Goal: Find specific page/section: Find specific page/section

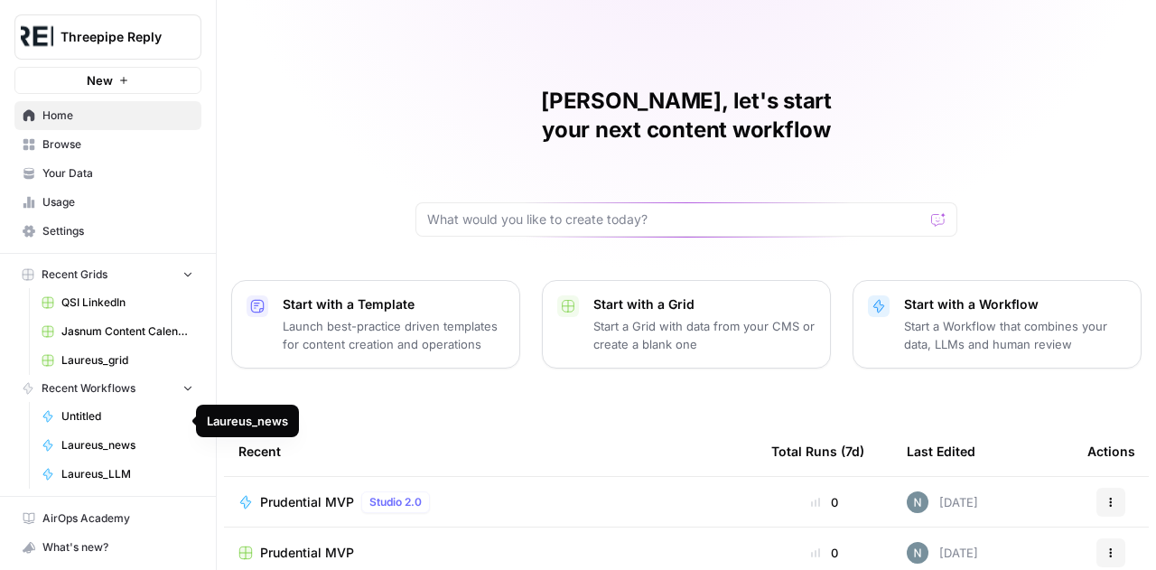
scroll to position [18, 0]
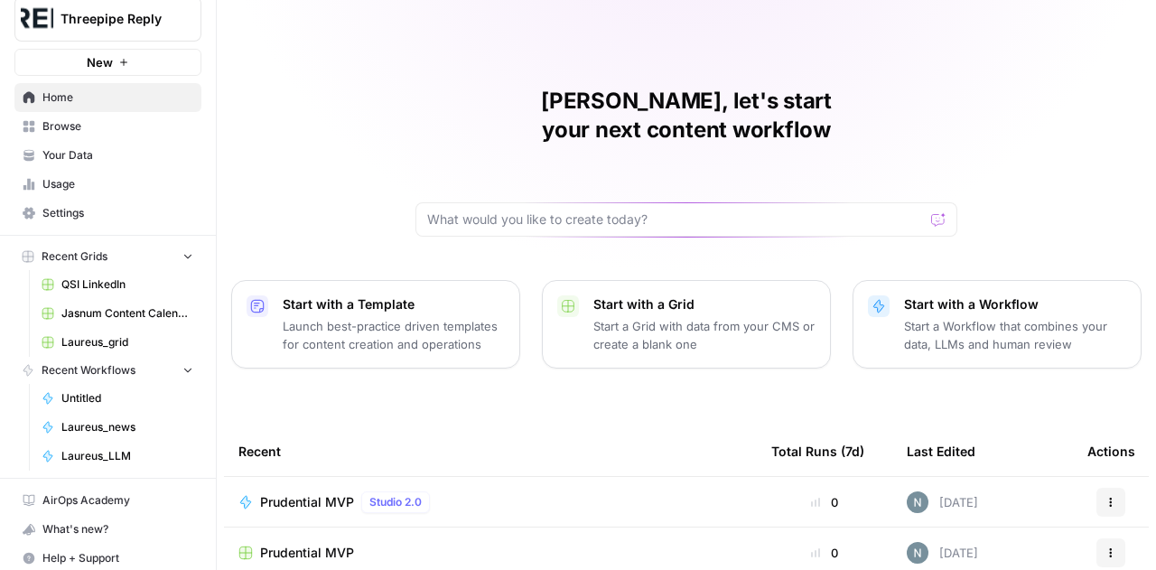
click at [147, 246] on button "Recent Grids" at bounding box center [107, 256] width 187 height 27
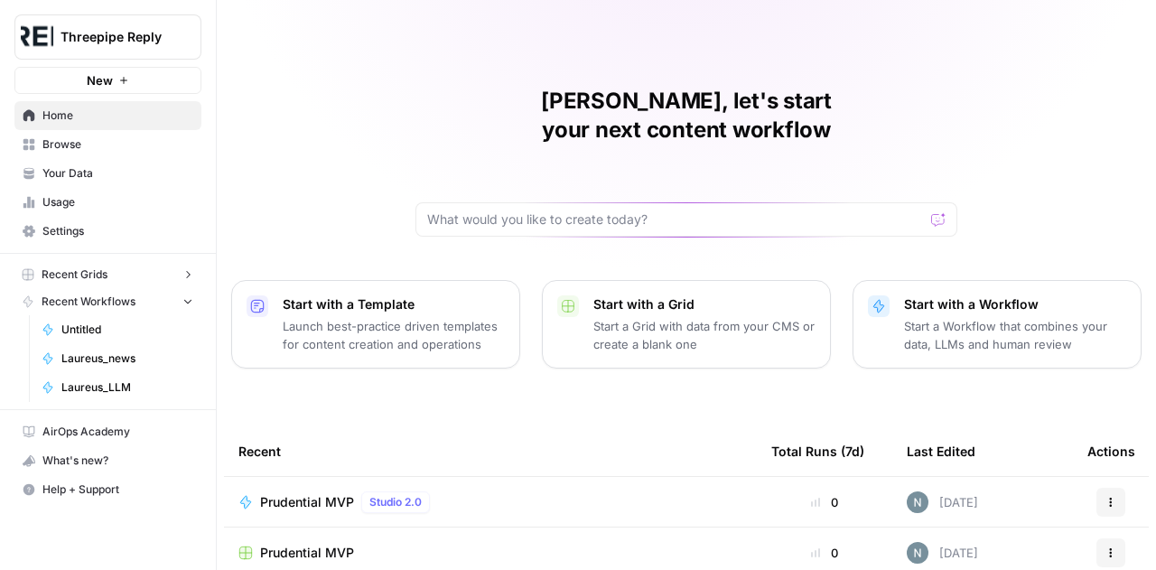
click at [139, 272] on button "Recent Grids" at bounding box center [107, 274] width 187 height 27
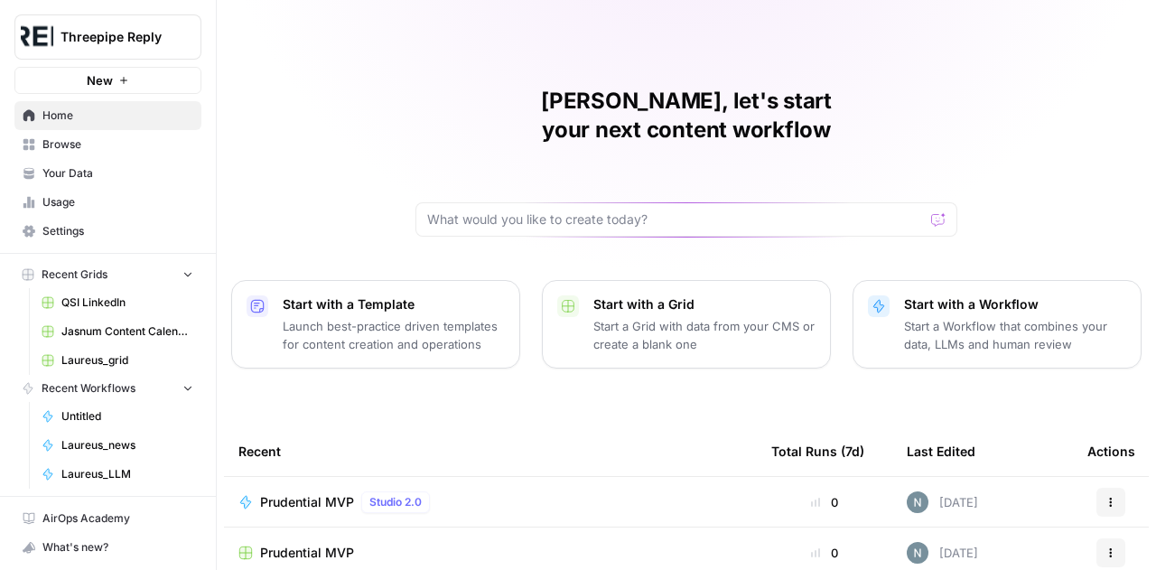
click at [70, 159] on link "Your Data" at bounding box center [107, 173] width 187 height 29
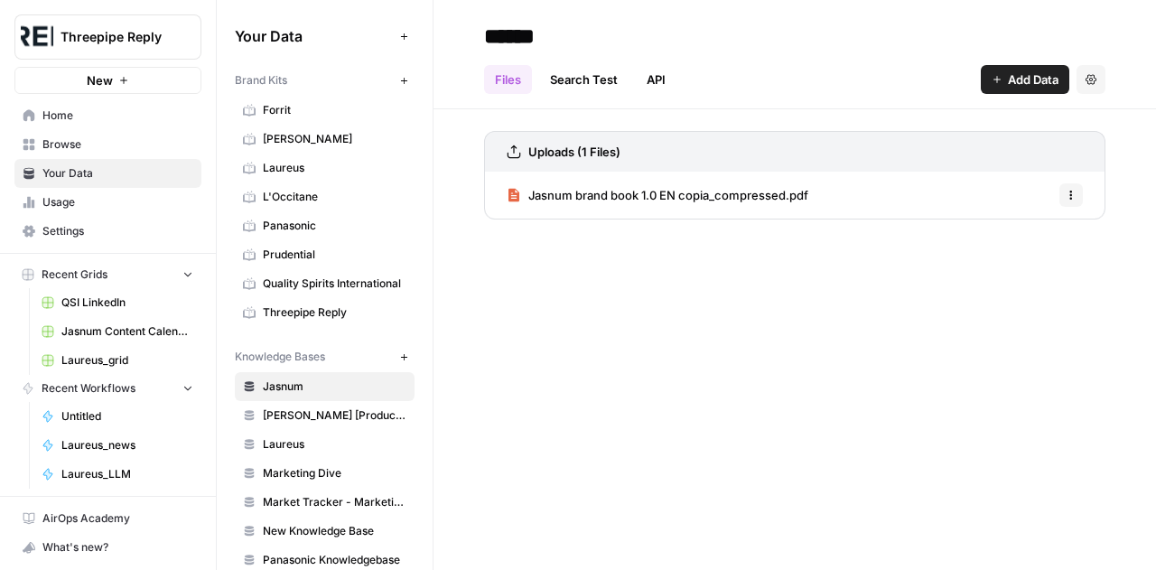
click at [67, 206] on span "Usage" at bounding box center [117, 202] width 151 height 16
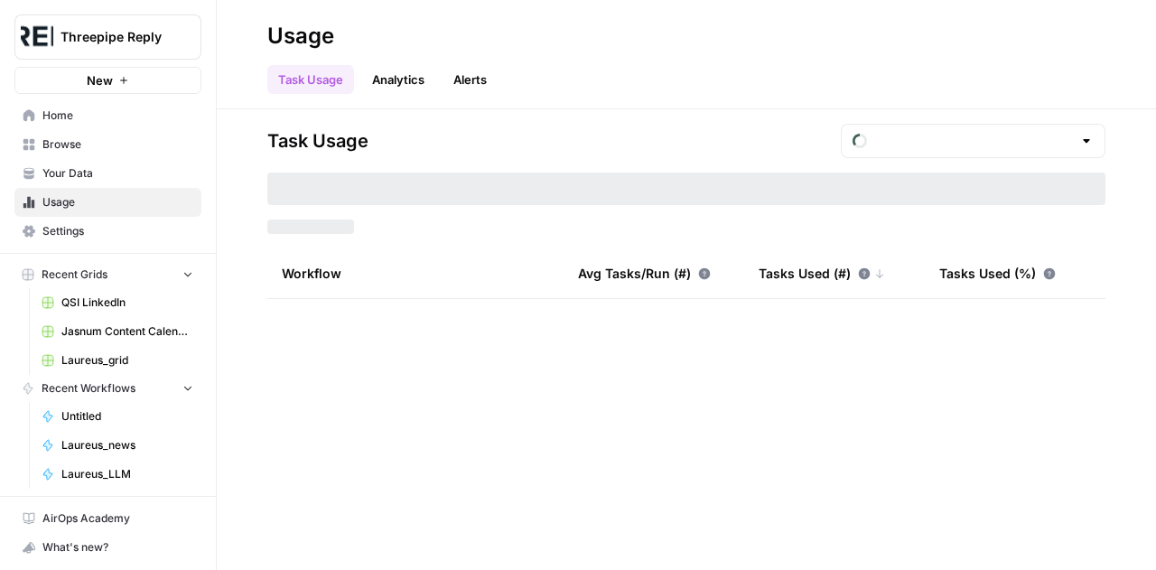
type input "August Tasks"
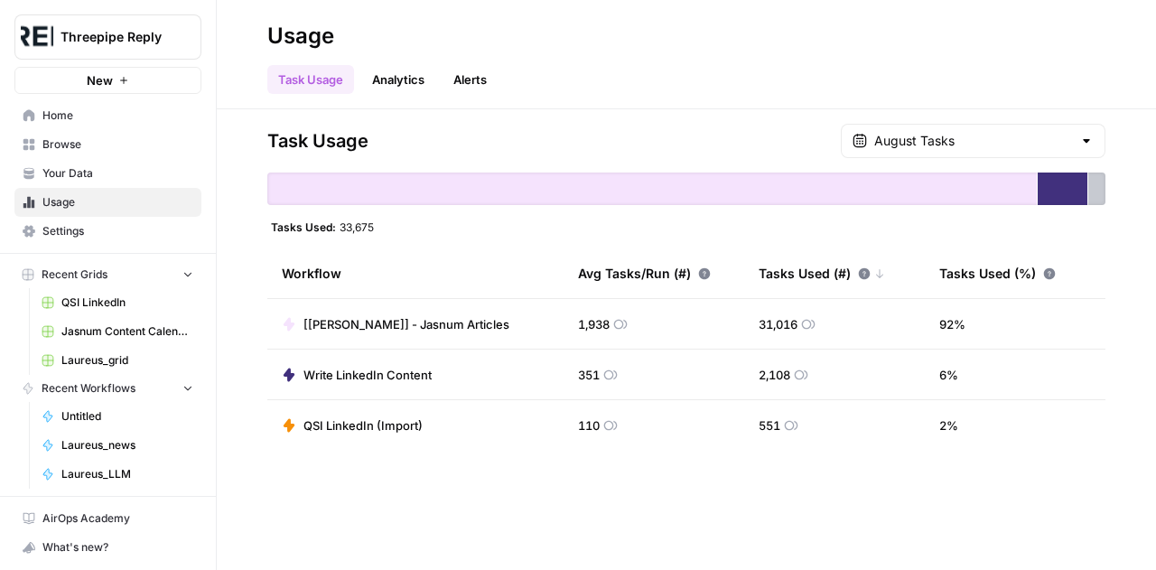
click at [394, 84] on link "Analytics" at bounding box center [398, 79] width 74 height 29
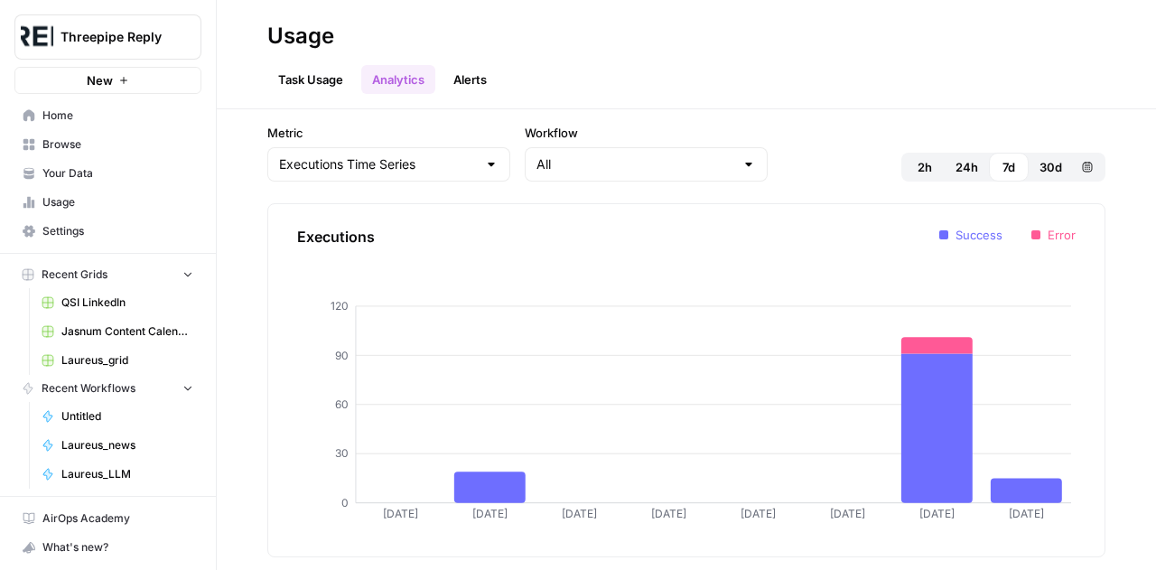
click at [75, 145] on span "Browse" at bounding box center [117, 144] width 151 height 16
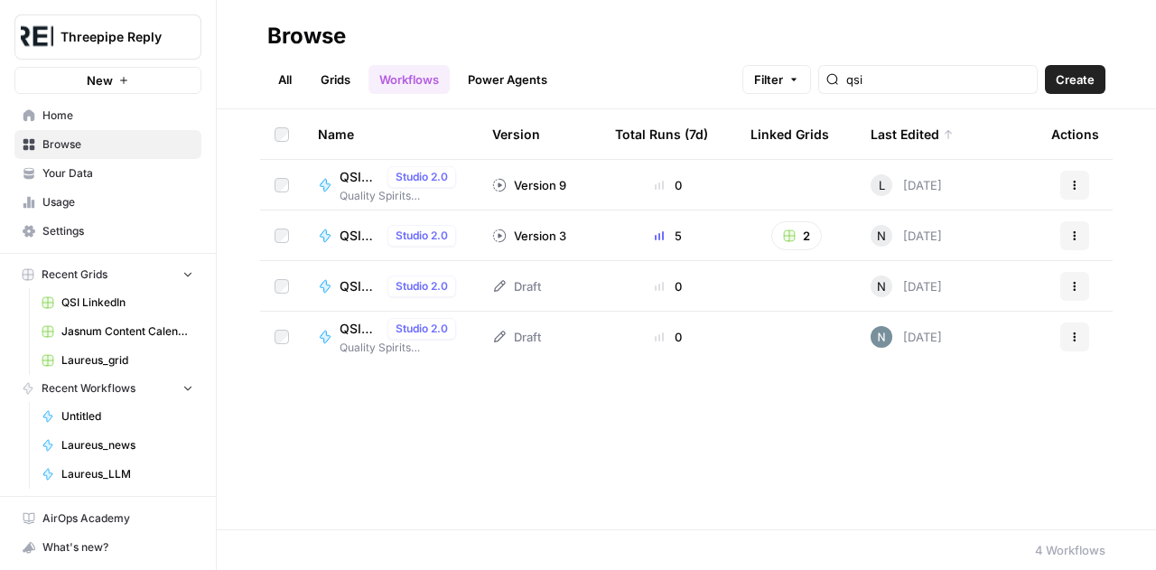
click at [332, 83] on link "Grids" at bounding box center [335, 79] width 51 height 29
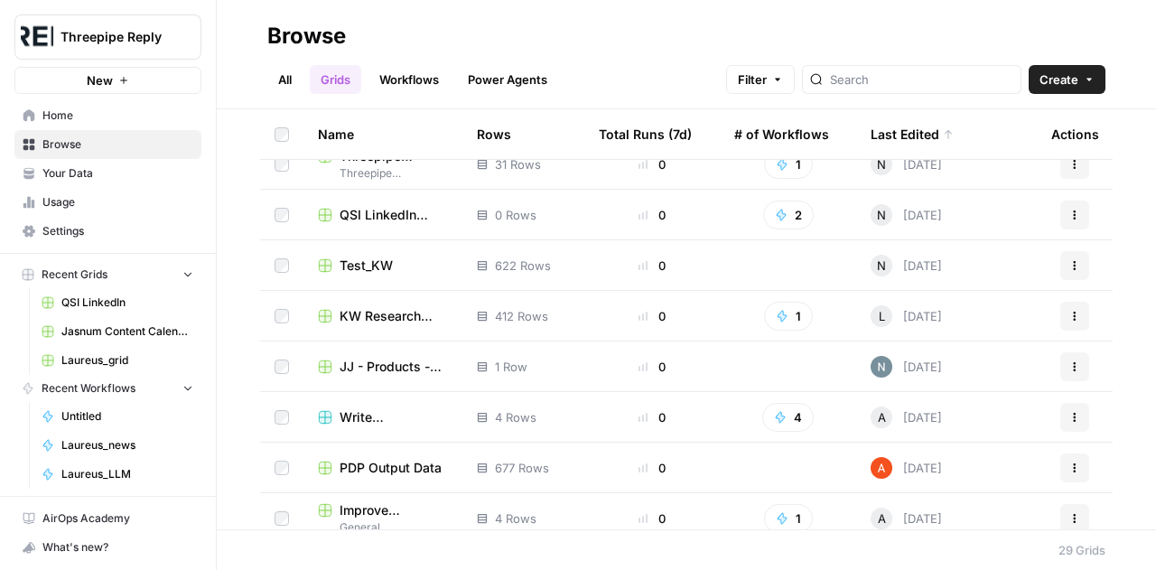
scroll to position [303, 0]
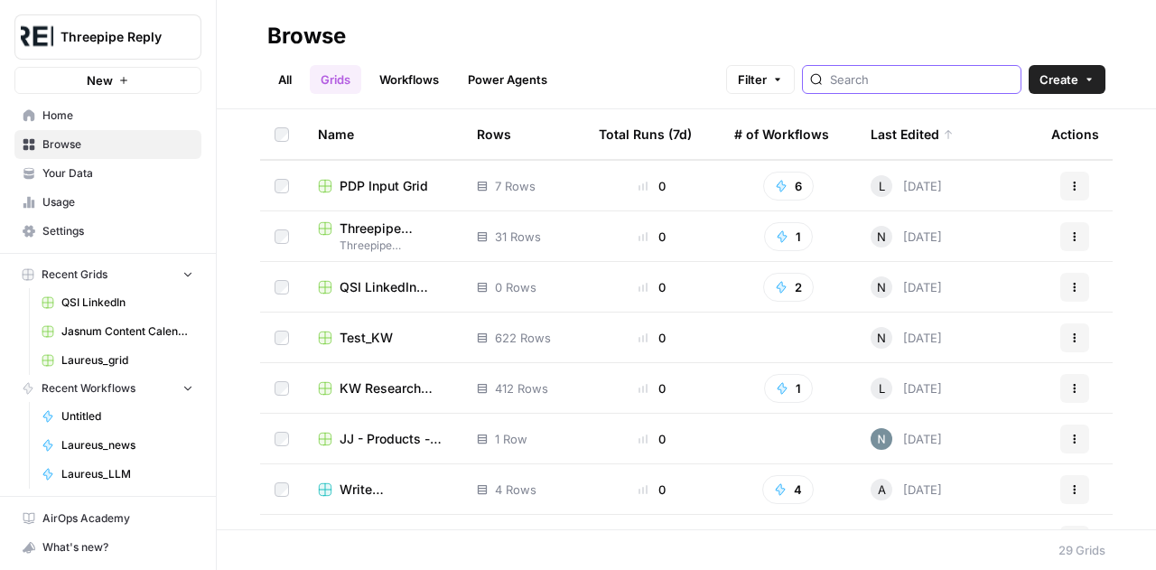
click at [906, 79] on input "search" at bounding box center [921, 79] width 183 height 18
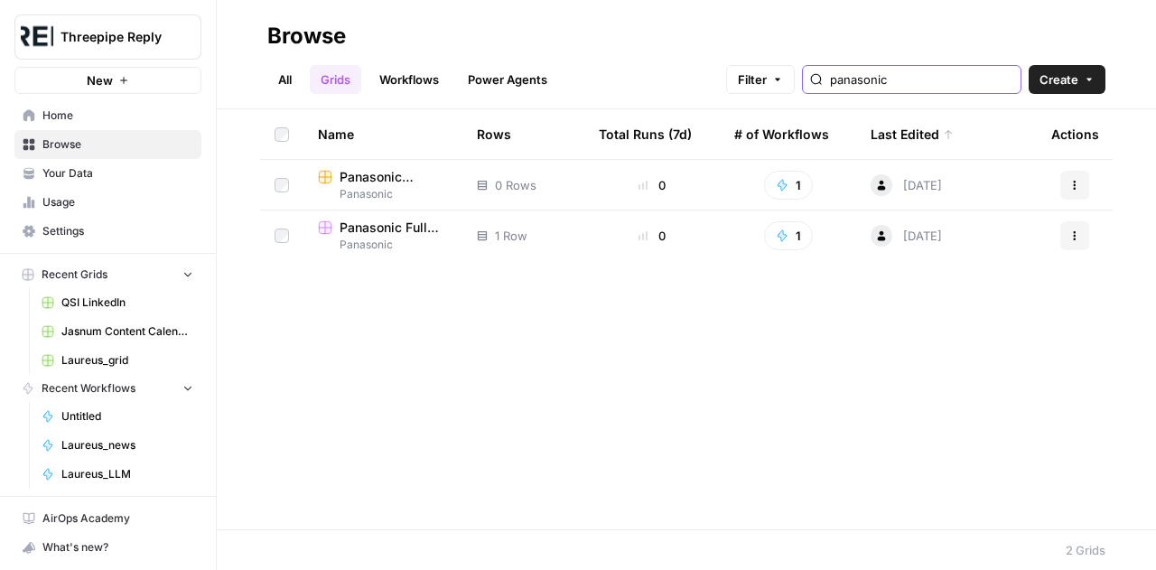
click at [891, 79] on input "panasonic" at bounding box center [921, 79] width 183 height 18
click at [881, 84] on input "amazon" at bounding box center [921, 79] width 183 height 18
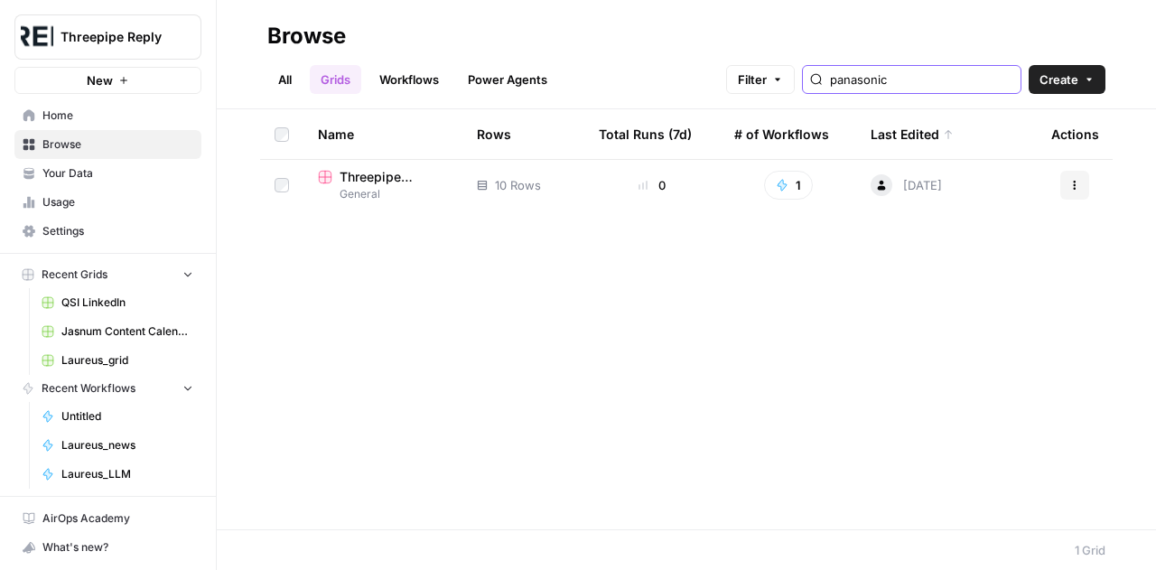
type input "panasonic"
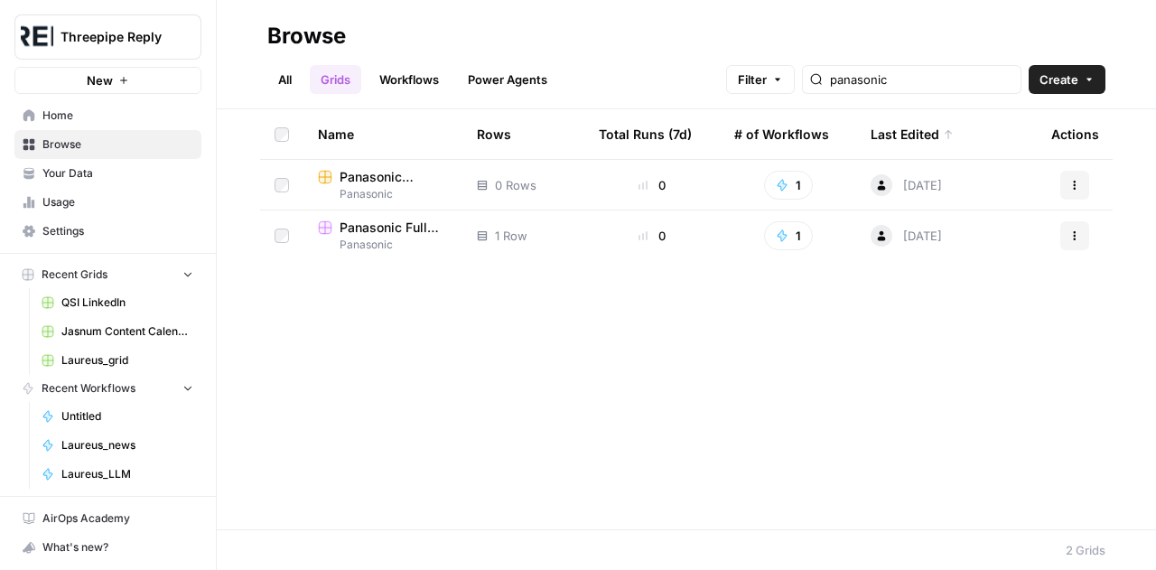
click at [399, 192] on span "Panasonic" at bounding box center [383, 194] width 130 height 16
click at [401, 228] on span "Panasonic Full Frame Programmatic SEO" at bounding box center [394, 228] width 108 height 18
click at [884, 82] on input "panasonic" at bounding box center [921, 79] width 183 height 18
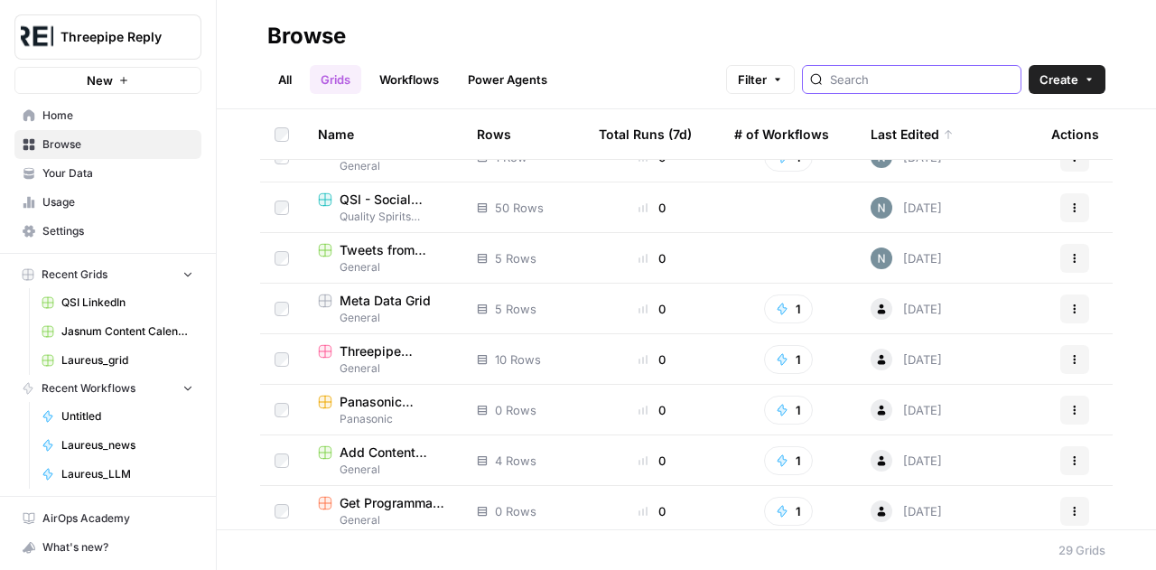
scroll to position [1039, 0]
click at [362, 410] on span "Panasonic Content Writer for SEO Grid" at bounding box center [394, 403] width 108 height 18
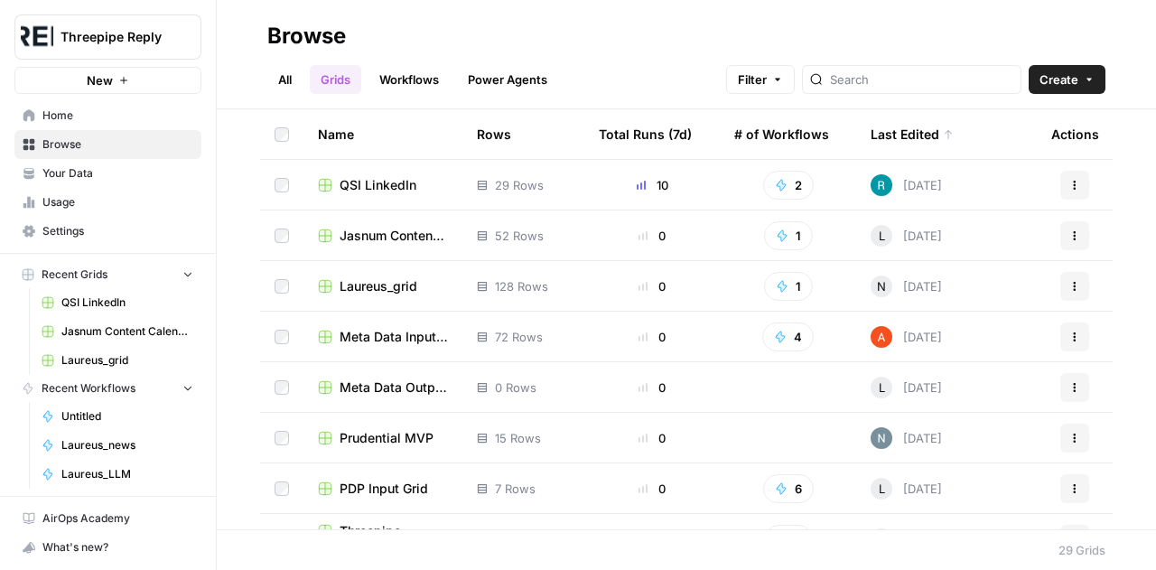
click at [399, 85] on link "Workflows" at bounding box center [408, 79] width 81 height 29
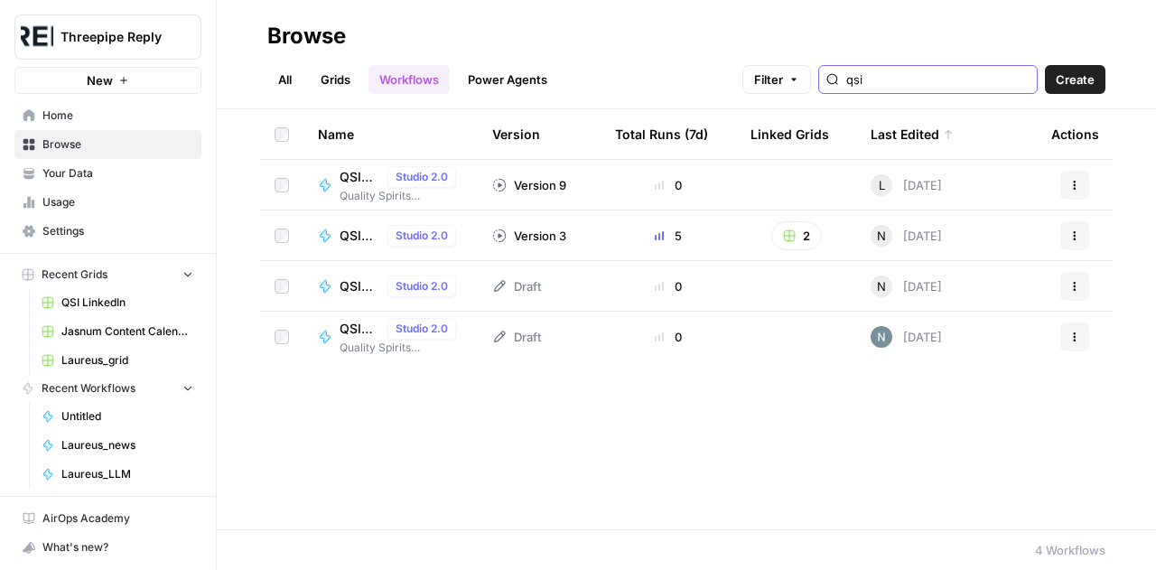
click at [930, 82] on input "qsi" at bounding box center [937, 79] width 183 height 18
type input "panasonic"
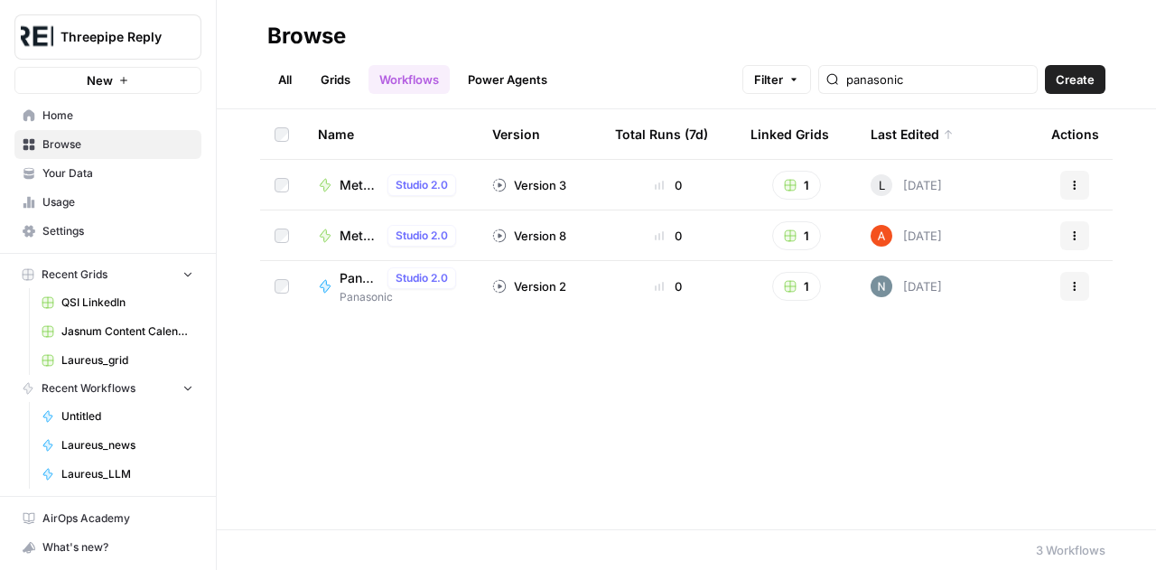
click at [358, 275] on span "Panasonic Content Writer for SEO" at bounding box center [360, 278] width 41 height 18
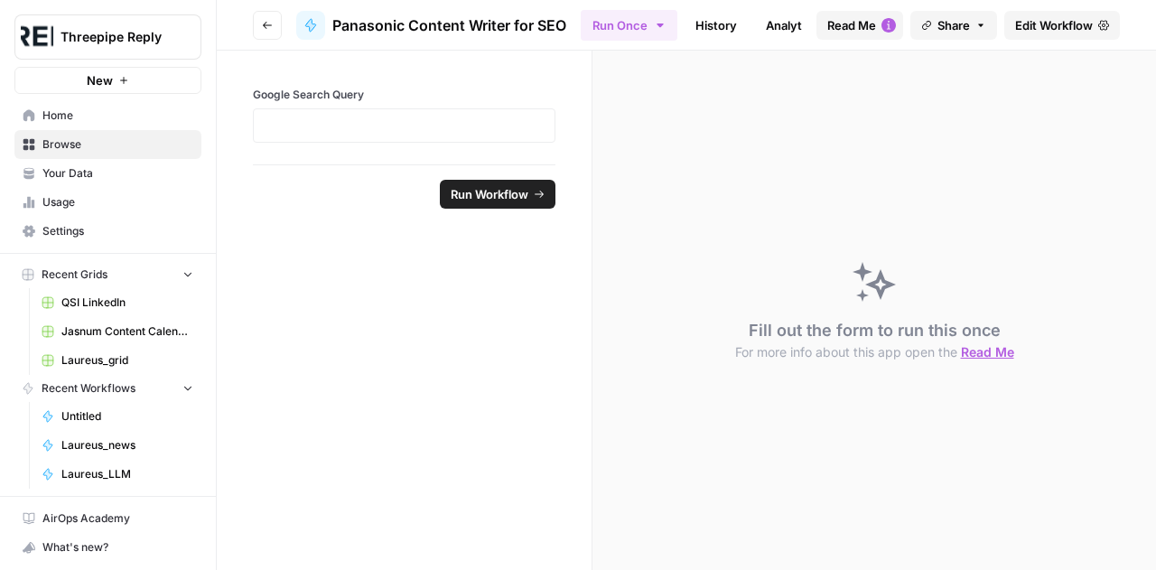
click at [1056, 33] on span "Edit Workflow" at bounding box center [1054, 25] width 78 height 18
click at [107, 189] on link "Usage" at bounding box center [107, 202] width 187 height 29
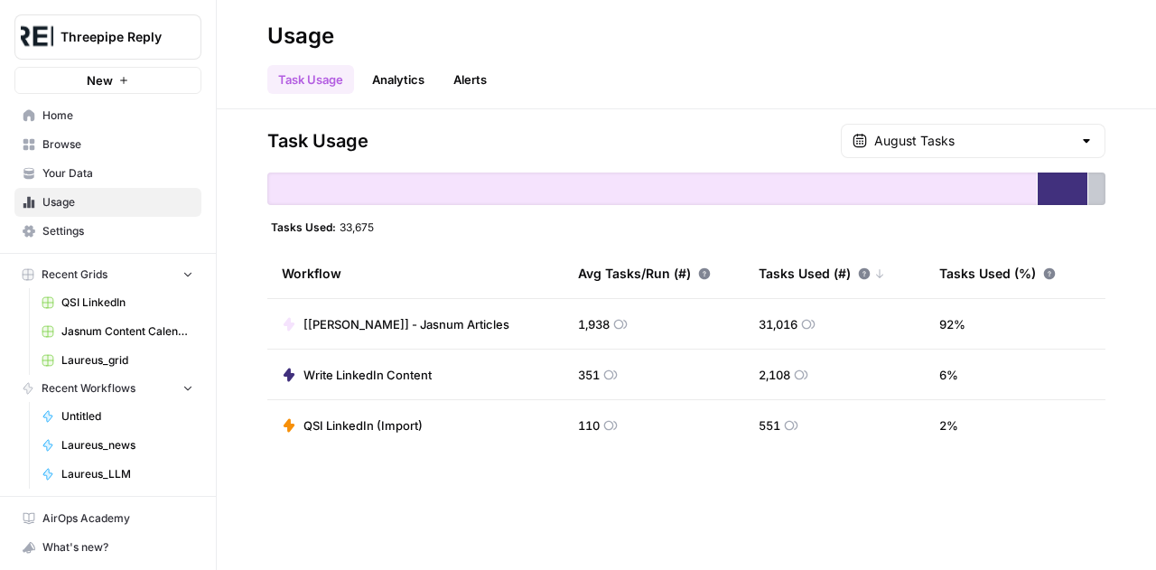
click at [118, 159] on link "Your Data" at bounding box center [107, 173] width 187 height 29
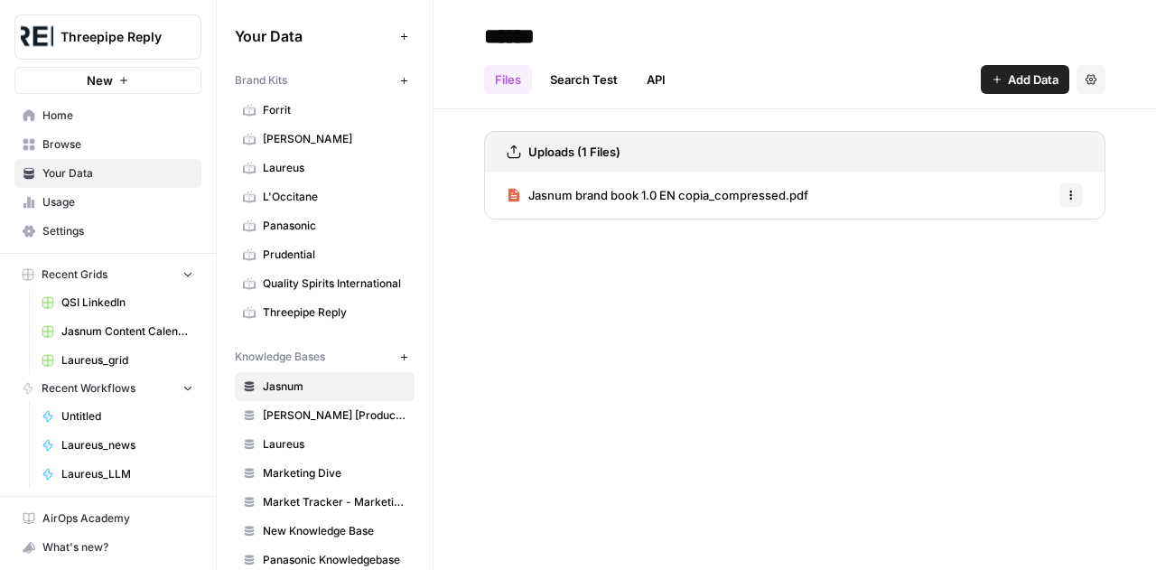
click at [63, 125] on link "Home" at bounding box center [107, 115] width 187 height 29
